Goal: Task Accomplishment & Management: Manage account settings

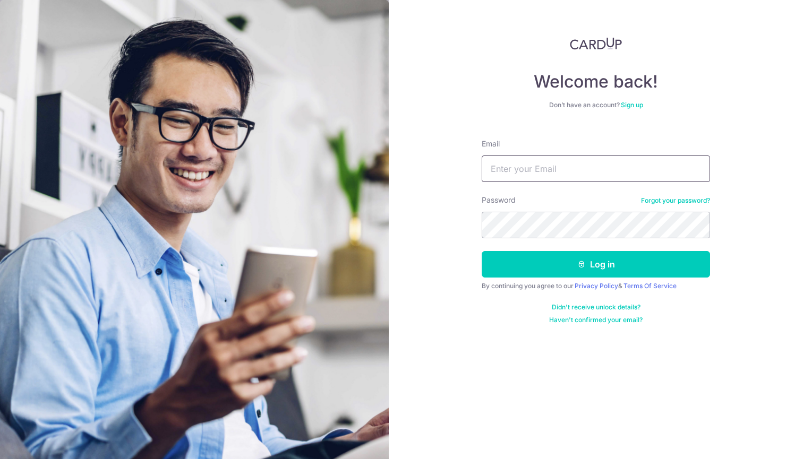
type input "[EMAIL_ADDRESS][DOMAIN_NAME]"
click at [616, 281] on form "Email [EMAIL_ADDRESS][DOMAIN_NAME] 1 Password Forgot your password? 1 Log in By…" at bounding box center [596, 228] width 228 height 194
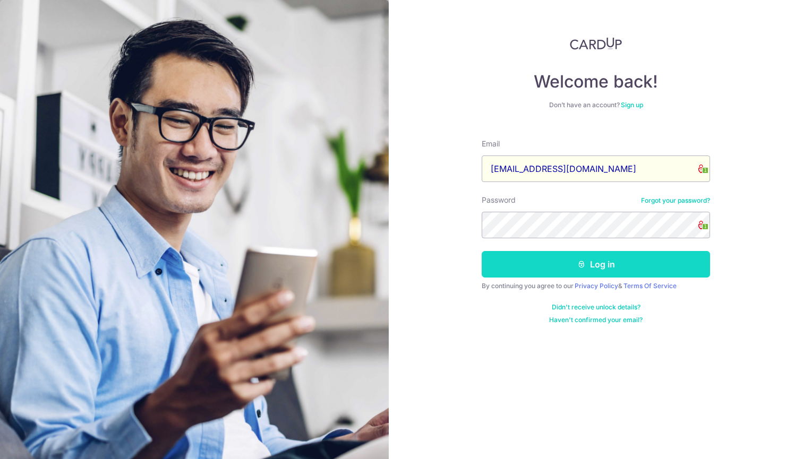
click at [618, 269] on button "Log in" at bounding box center [596, 264] width 228 height 27
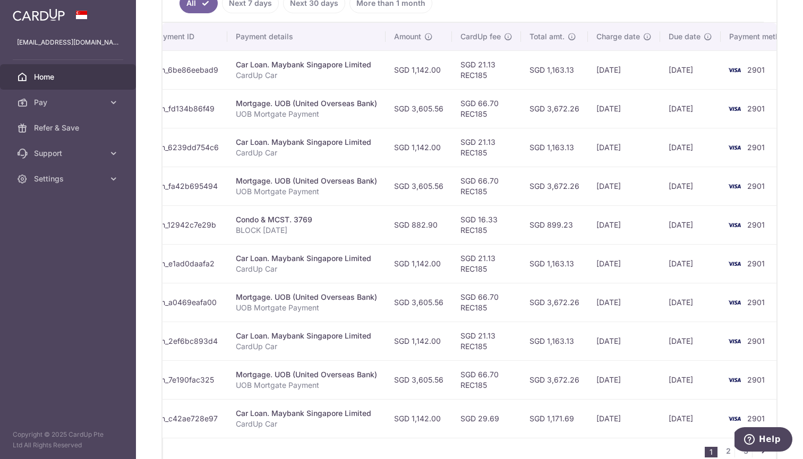
scroll to position [368, 0]
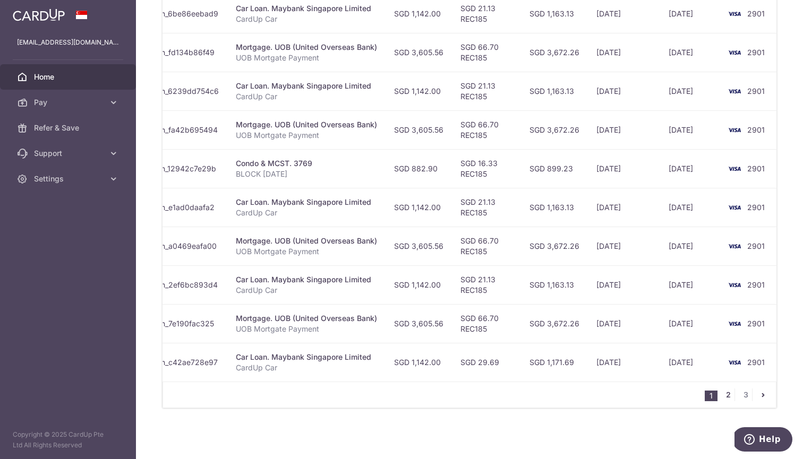
click at [722, 397] on link "2" at bounding box center [728, 395] width 13 height 13
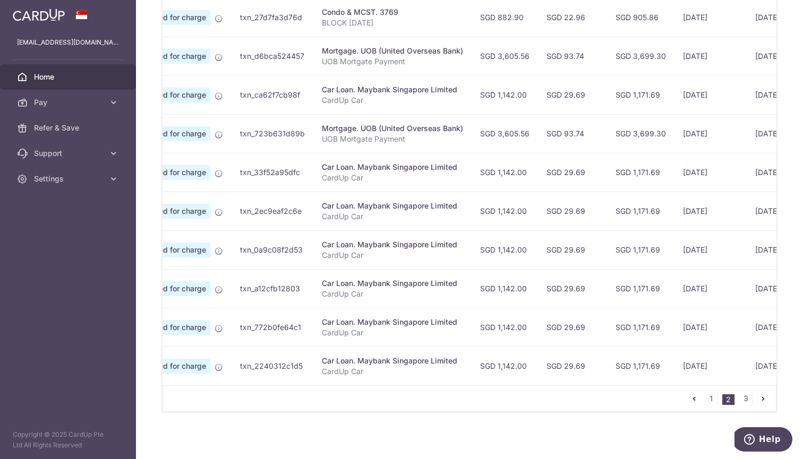
scroll to position [357, 0]
click at [705, 401] on link "1" at bounding box center [711, 399] width 13 height 13
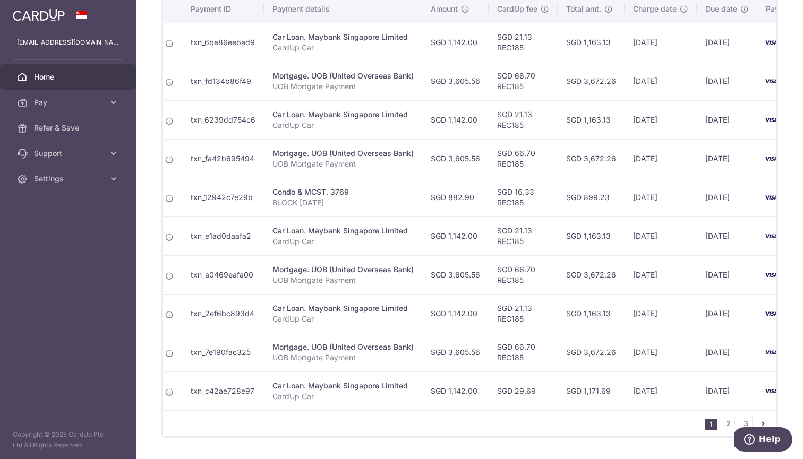
scroll to position [0, 177]
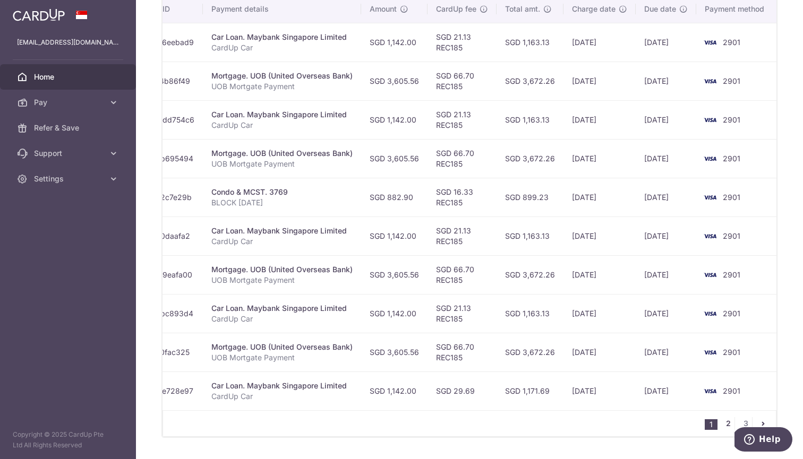
click at [722, 429] on link "2" at bounding box center [728, 423] width 13 height 13
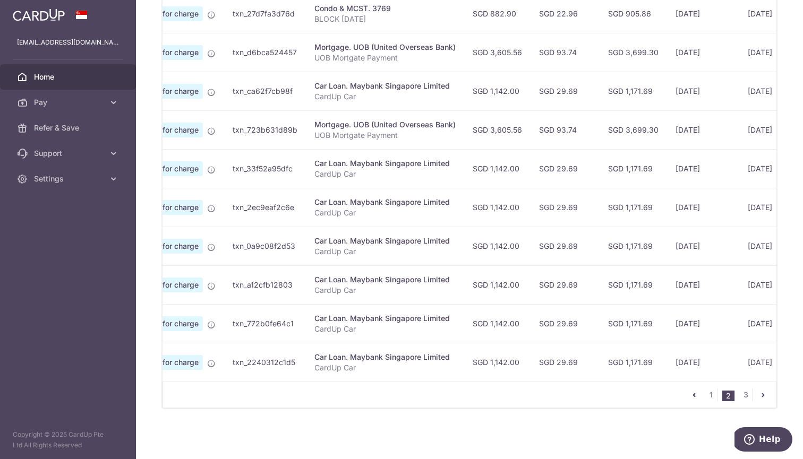
scroll to position [331, 0]
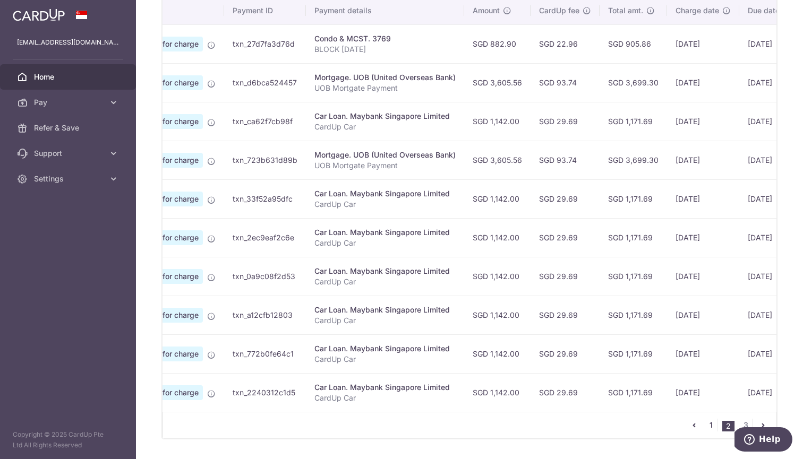
click at [705, 429] on link "1" at bounding box center [711, 425] width 13 height 13
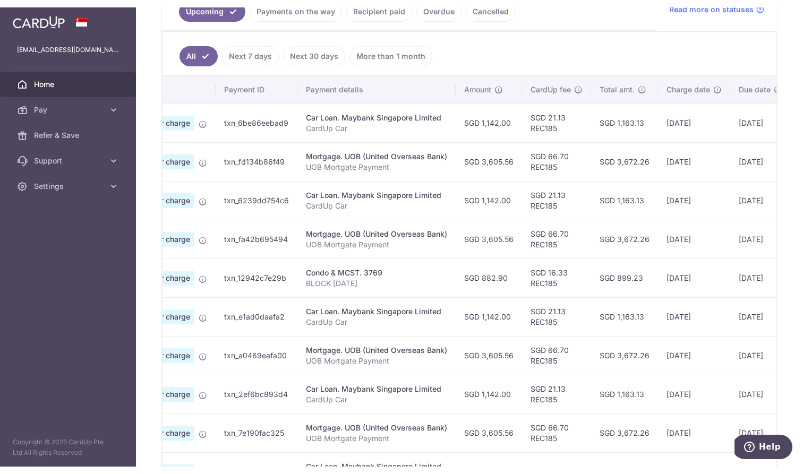
scroll to position [267, 0]
